Goal: Navigation & Orientation: Find specific page/section

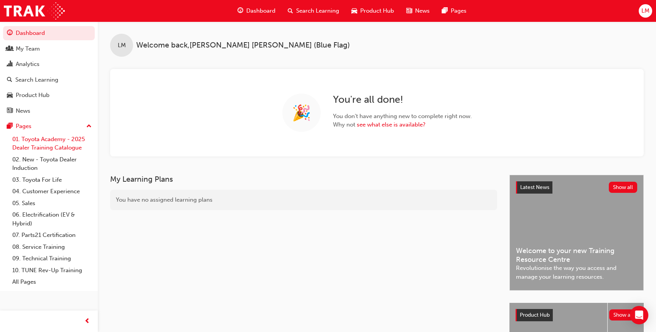
click at [48, 141] on link "01. Toyota Academy - 2025 Dealer Training Catalogue" at bounding box center [52, 144] width 86 height 20
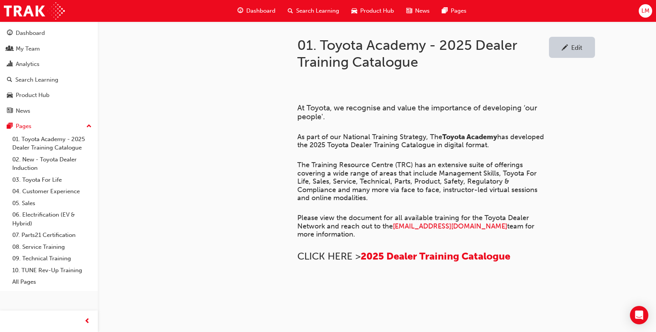
click at [247, 4] on div "Dashboard" at bounding box center [256, 11] width 50 height 16
